Goal: Information Seeking & Learning: Check status

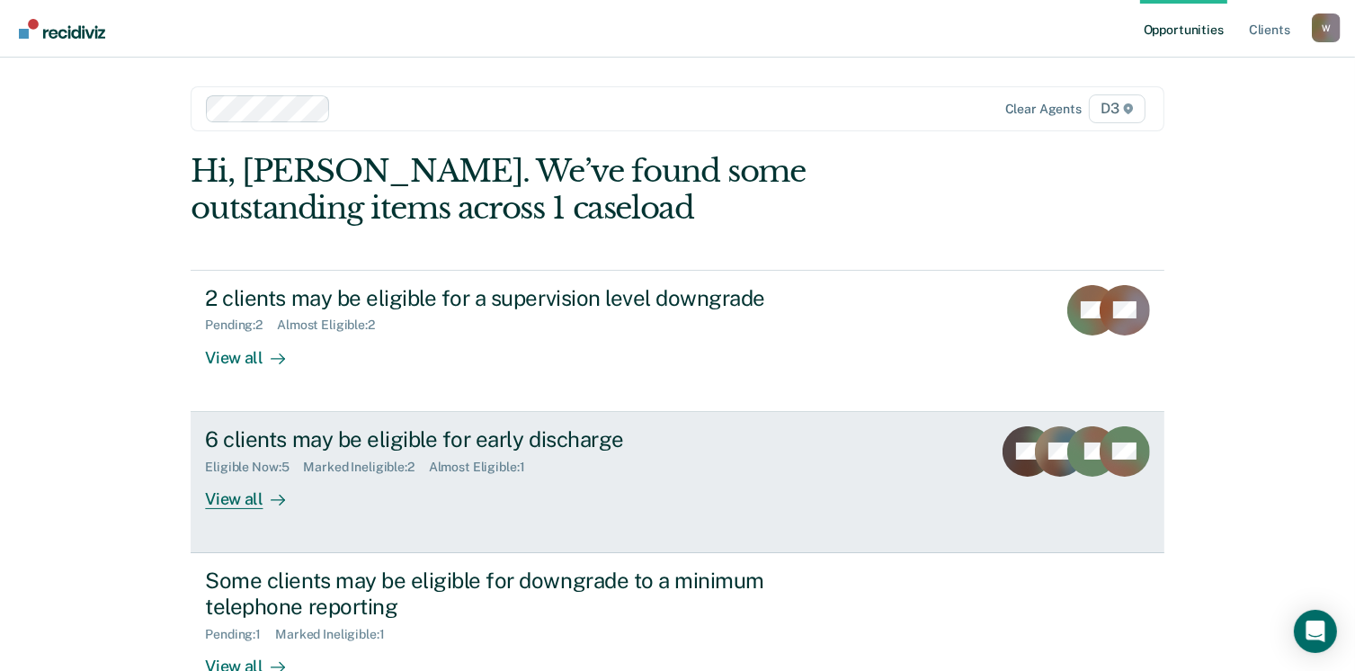
click at [252, 501] on div "View all" at bounding box center [255, 491] width 101 height 35
